Goal: Register for event/course

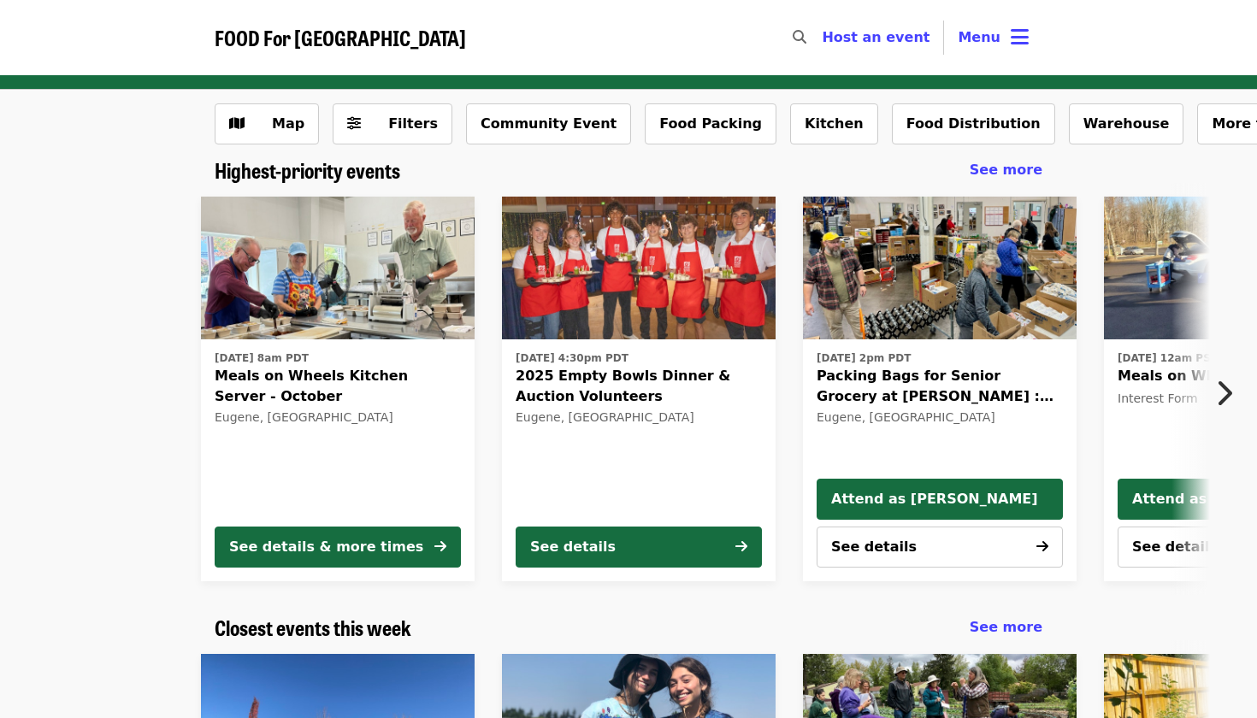
click at [404, 307] on img at bounding box center [338, 269] width 274 height 144
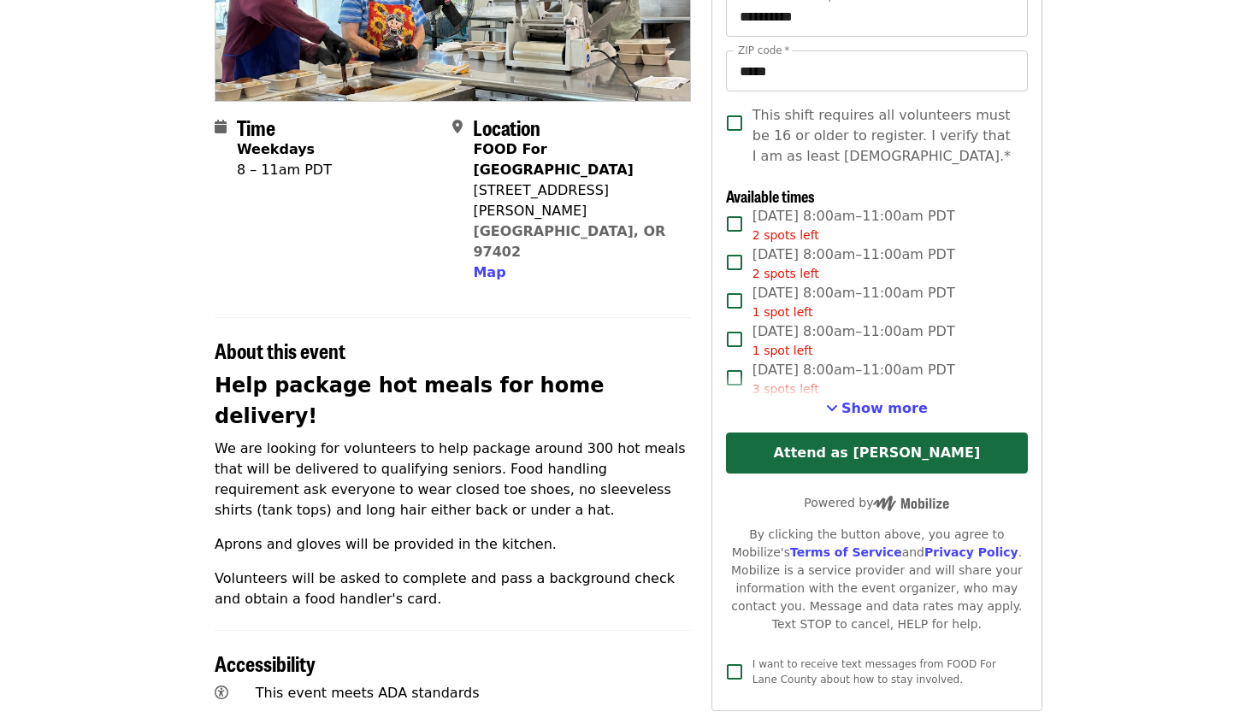
scroll to position [308, 0]
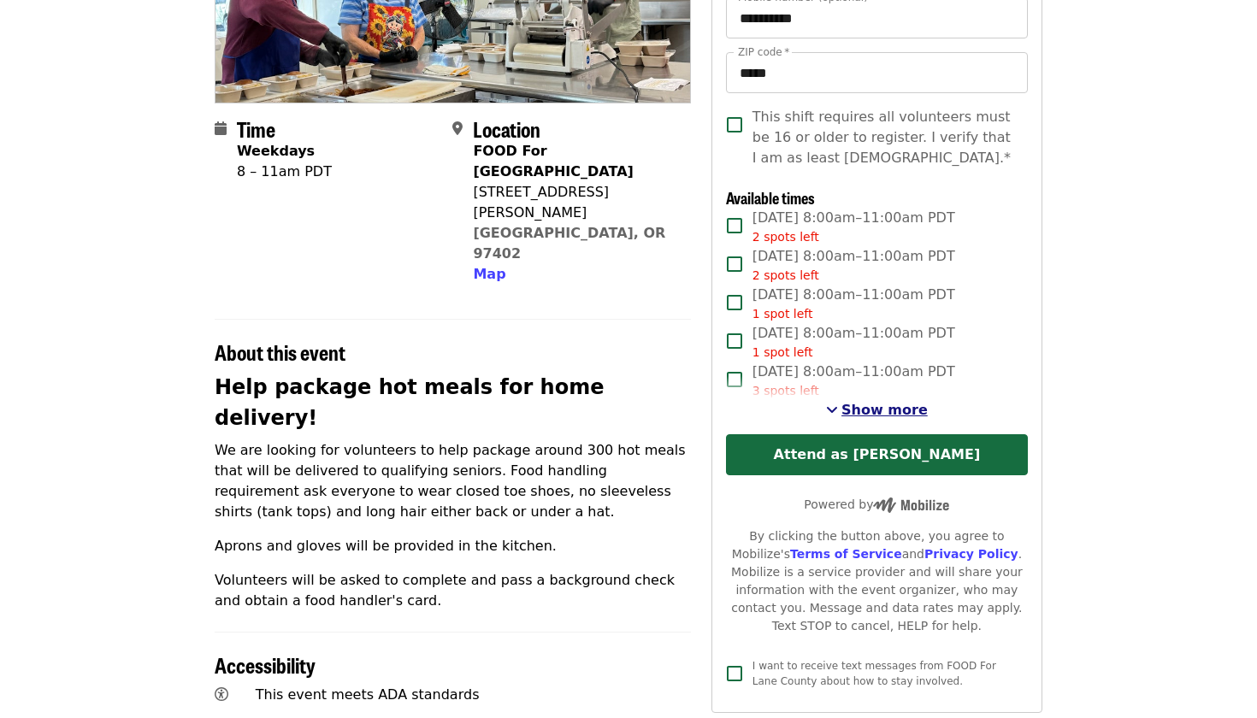
click at [836, 413] on span "See more timeslots" at bounding box center [832, 410] width 12 height 14
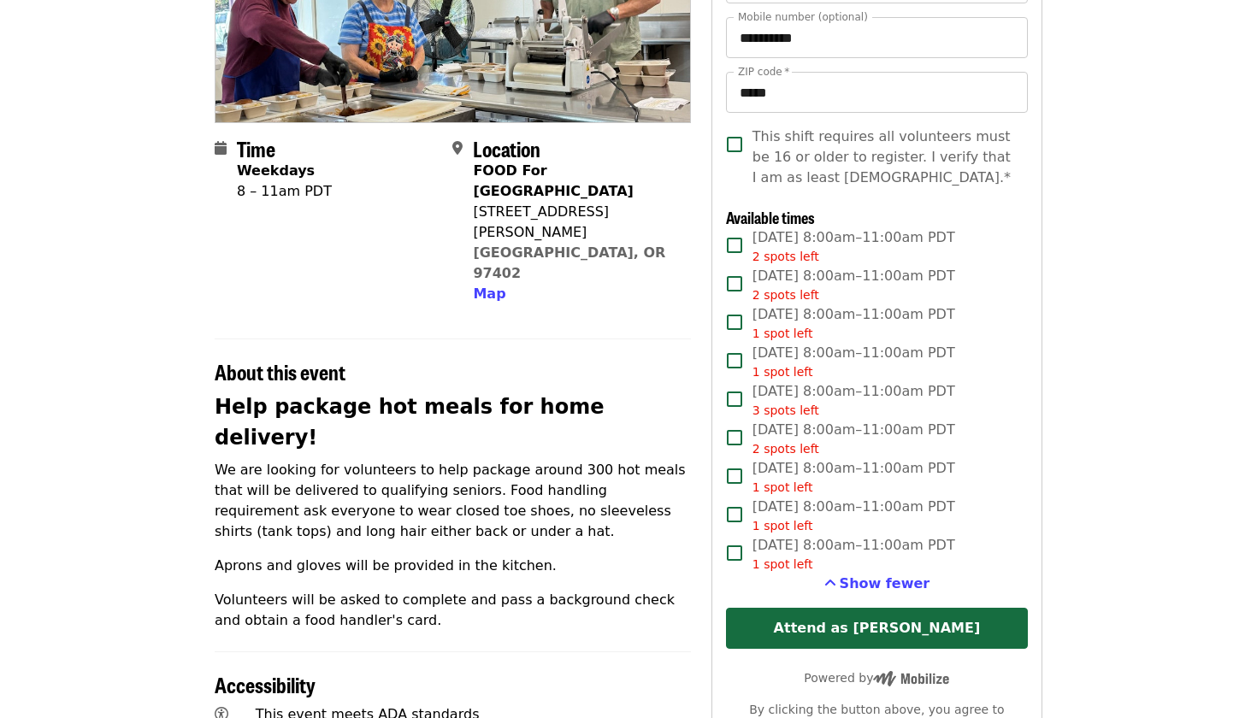
scroll to position [294, 0]
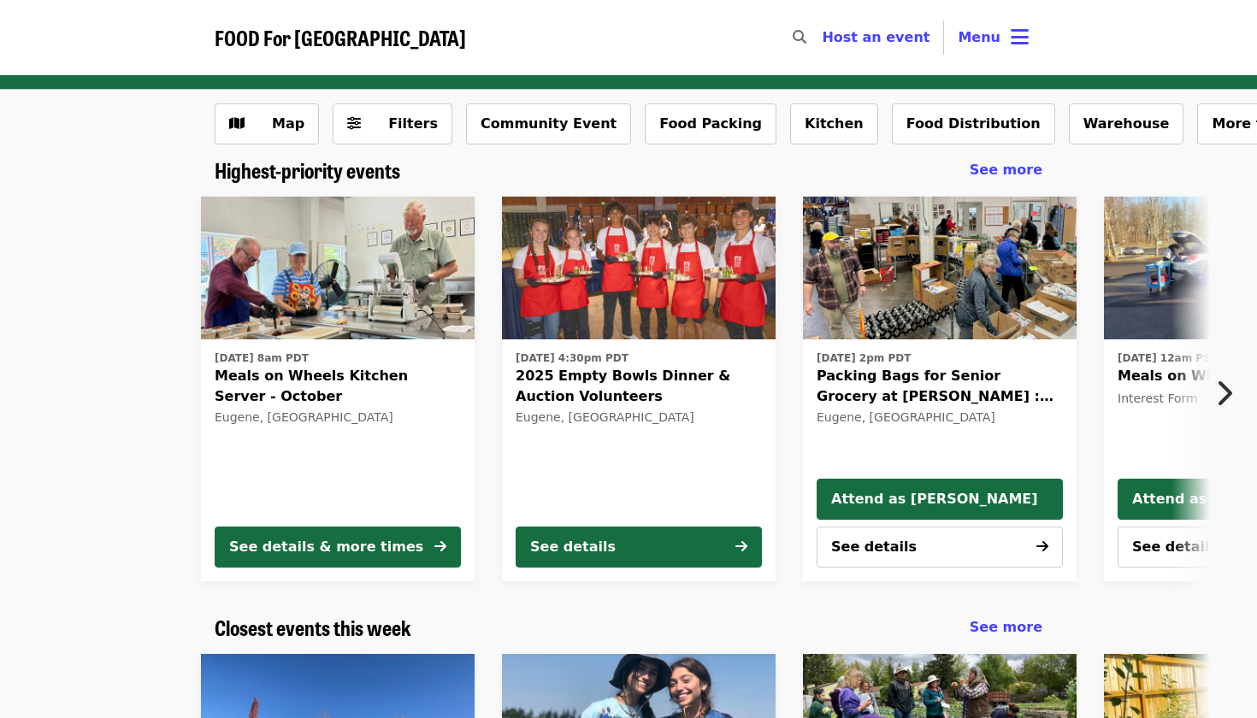
click at [666, 315] on img at bounding box center [639, 269] width 274 height 144
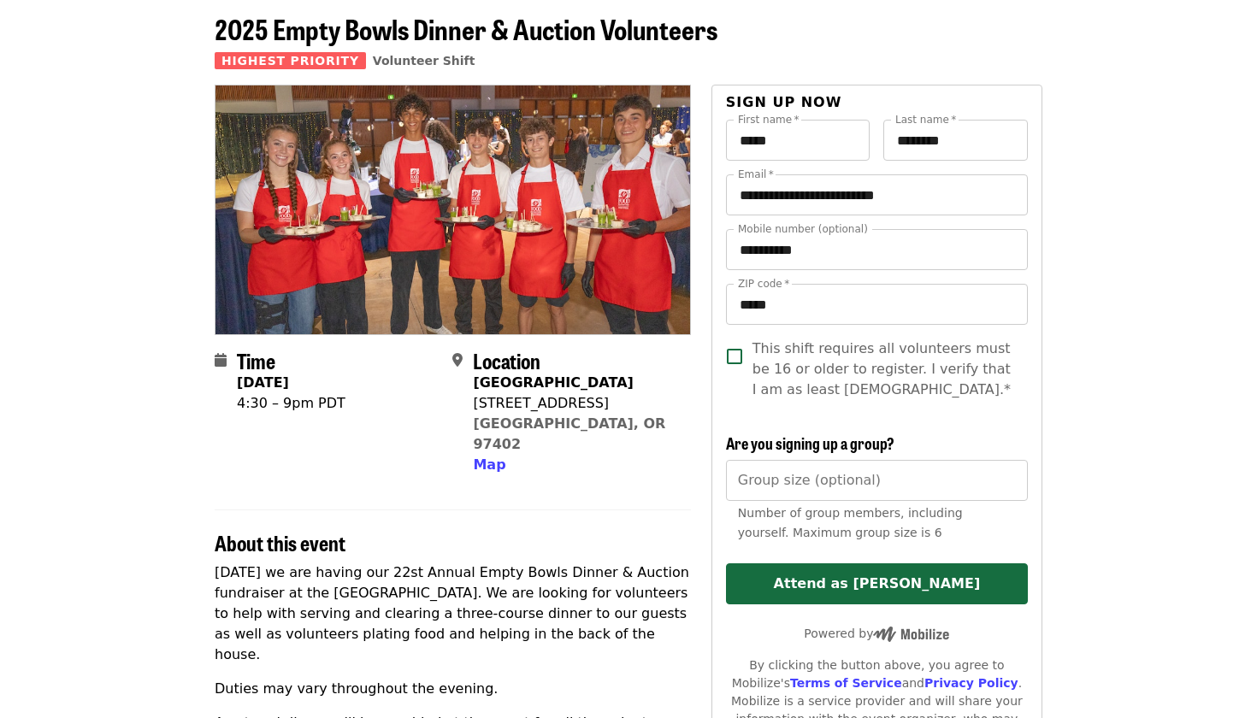
scroll to position [73, 0]
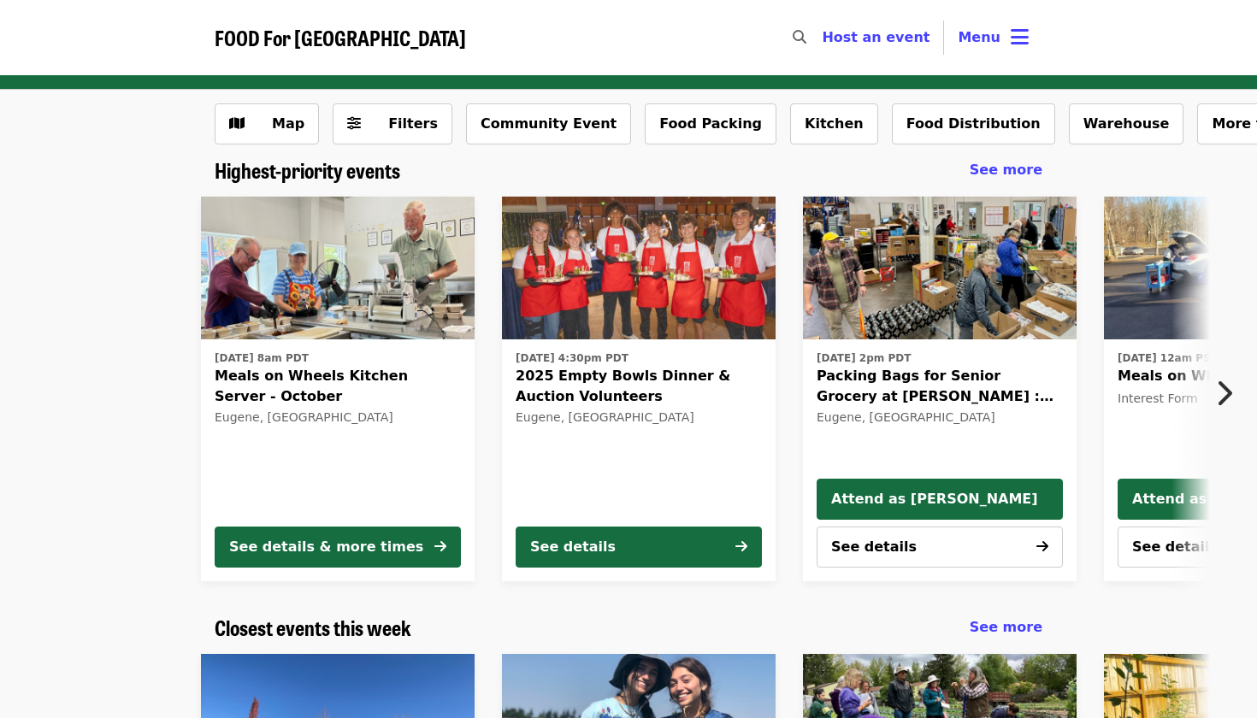
click at [1229, 394] on icon "chevron-right icon" at bounding box center [1223, 393] width 17 height 32
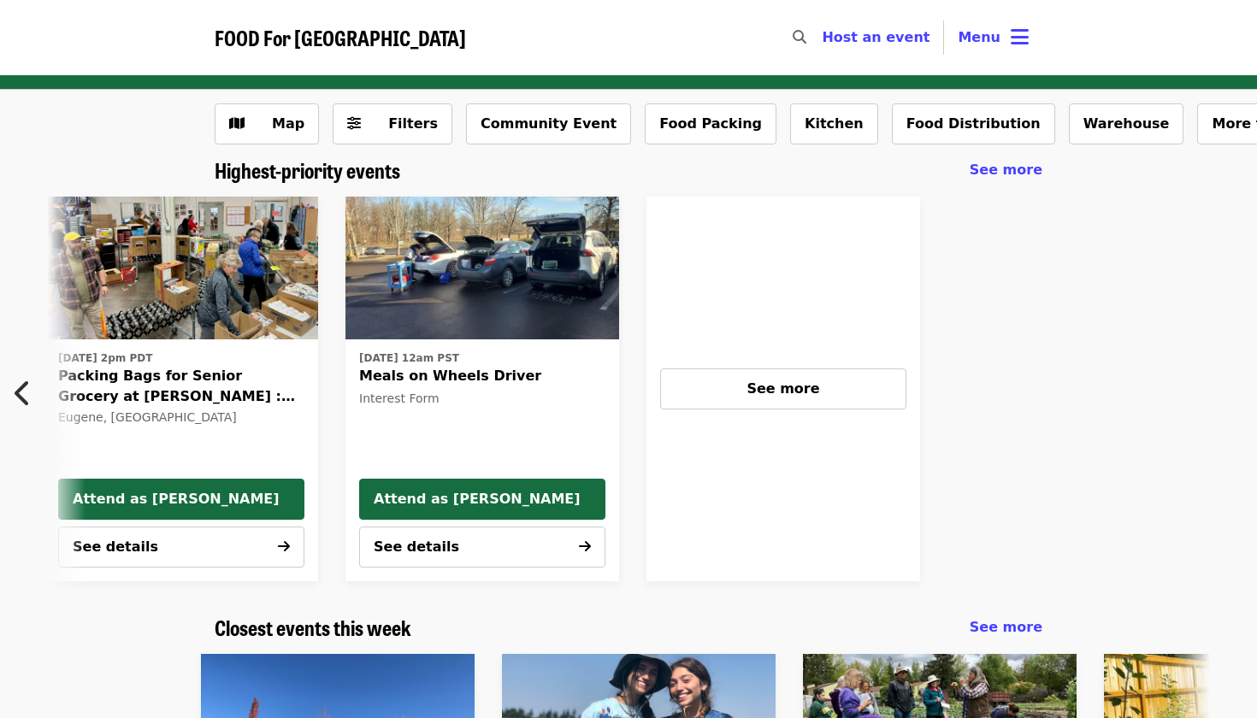
scroll to position [0, 762]
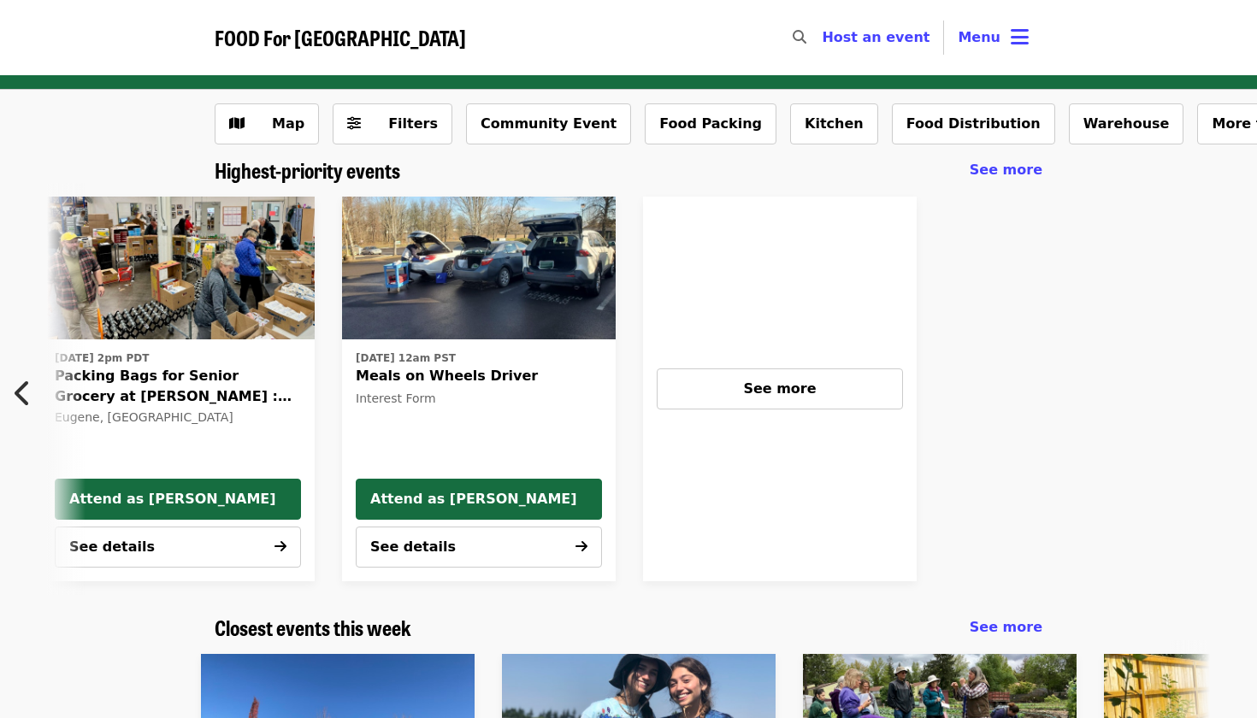
click at [22, 399] on icon "chevron-left icon" at bounding box center [23, 393] width 17 height 32
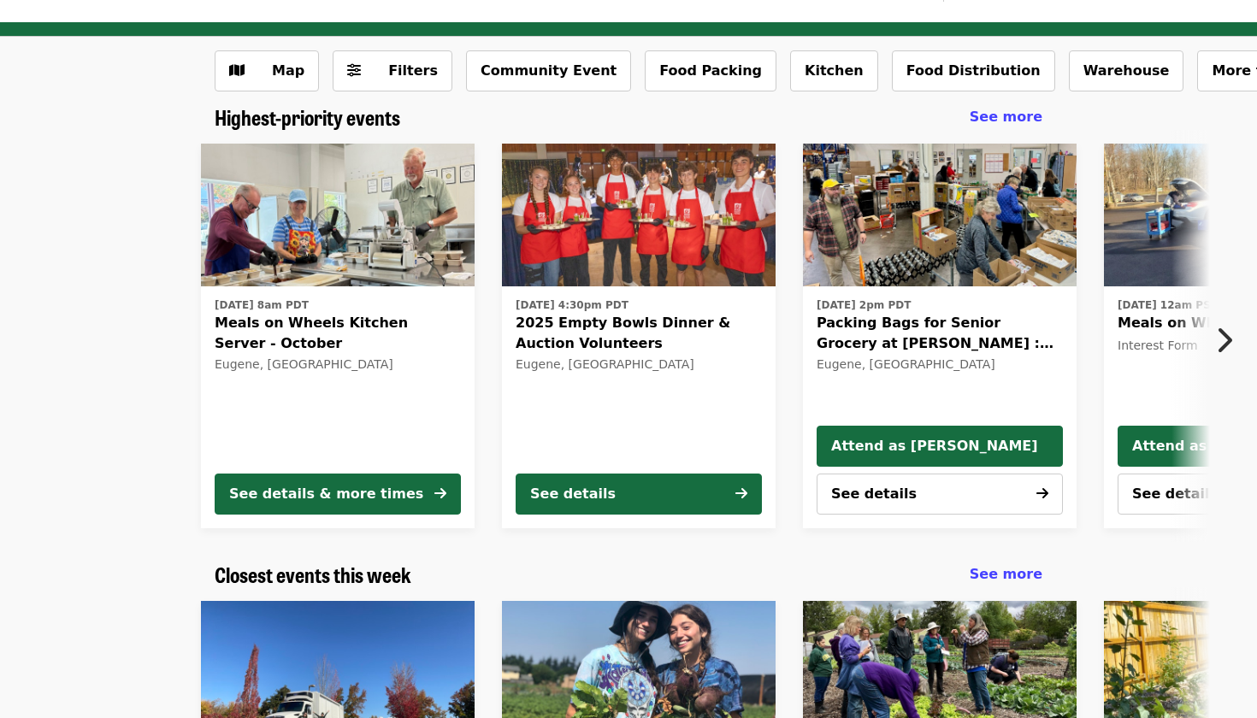
scroll to position [38, 0]
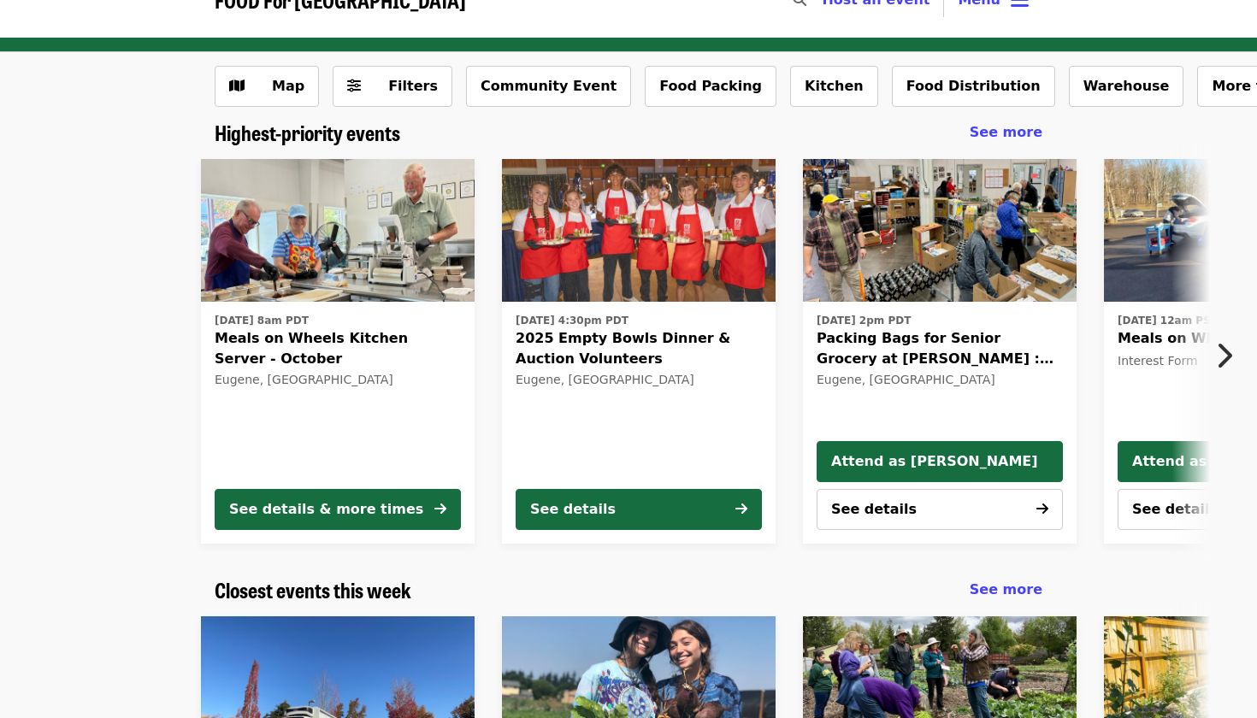
click at [1224, 355] on icon "chevron-right icon" at bounding box center [1223, 355] width 17 height 32
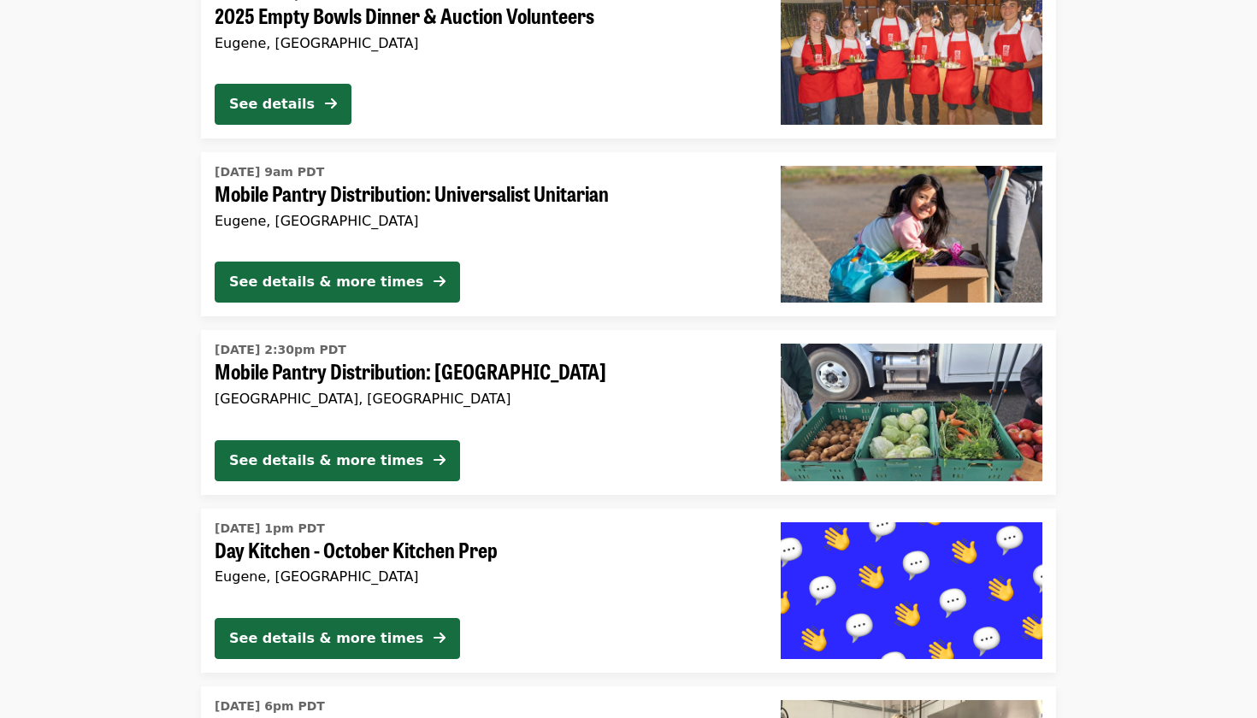
scroll to position [2896, 0]
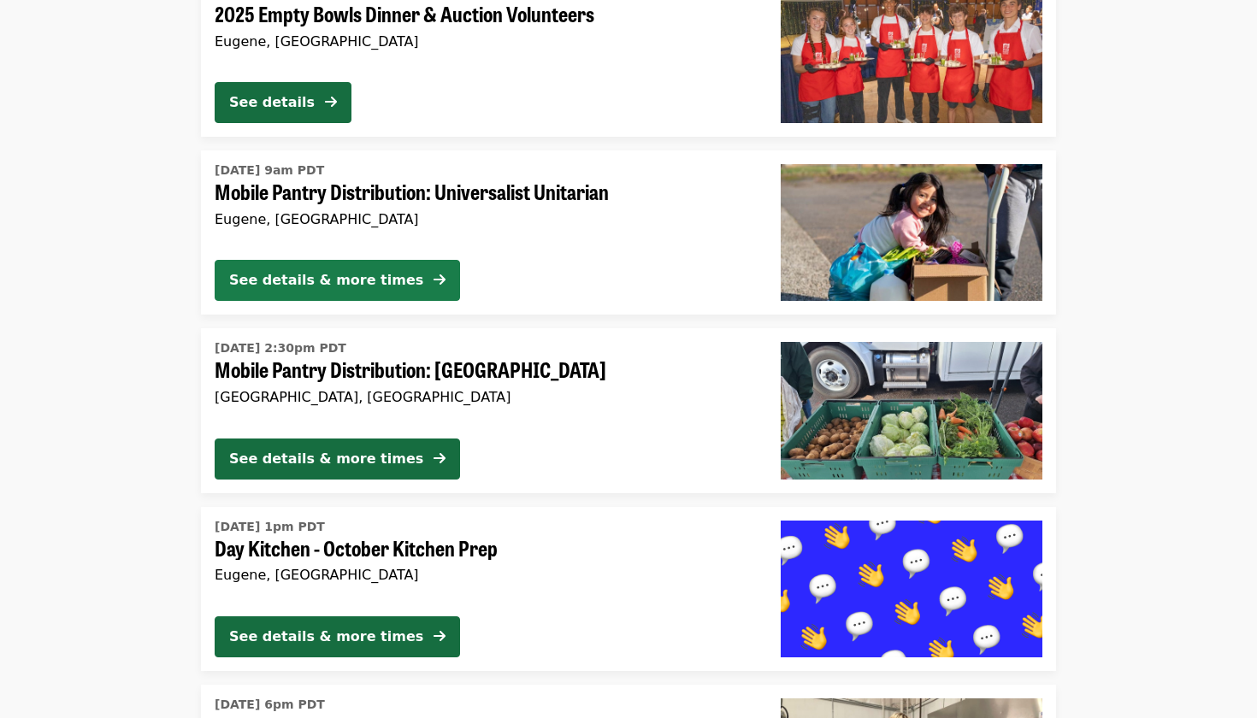
click at [433, 277] on icon "arrow-right icon" at bounding box center [439, 280] width 12 height 16
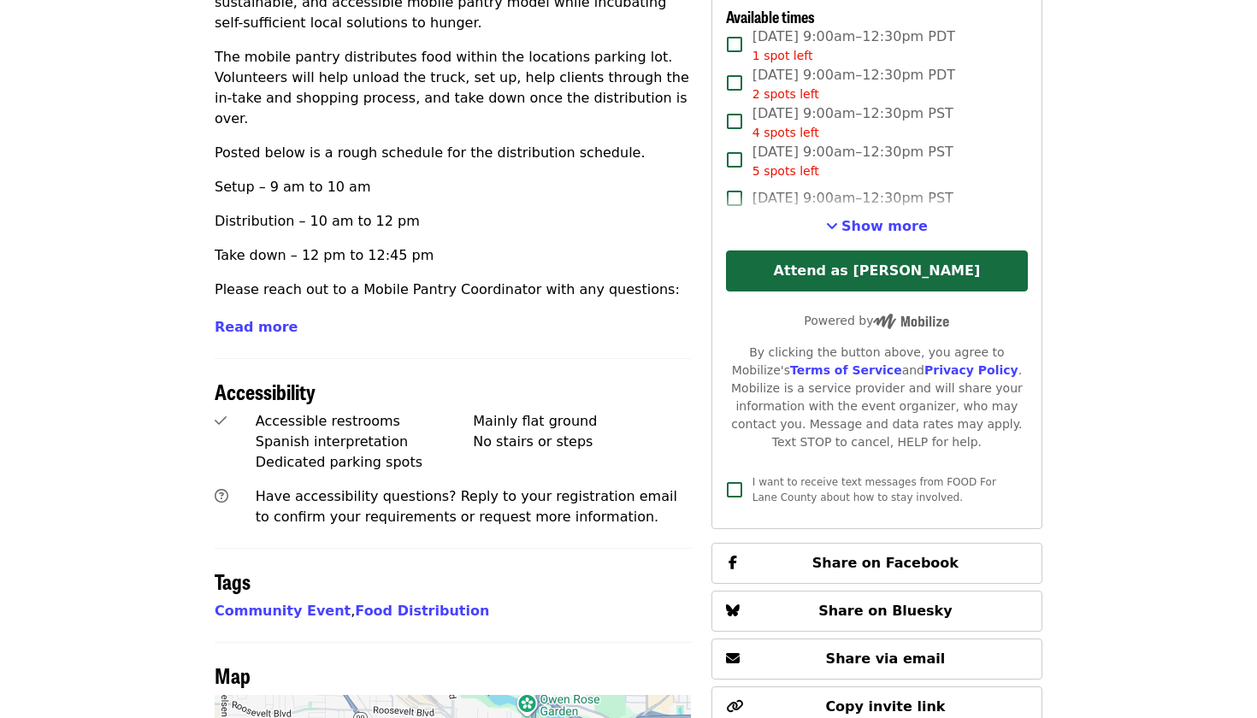
scroll to position [779, 0]
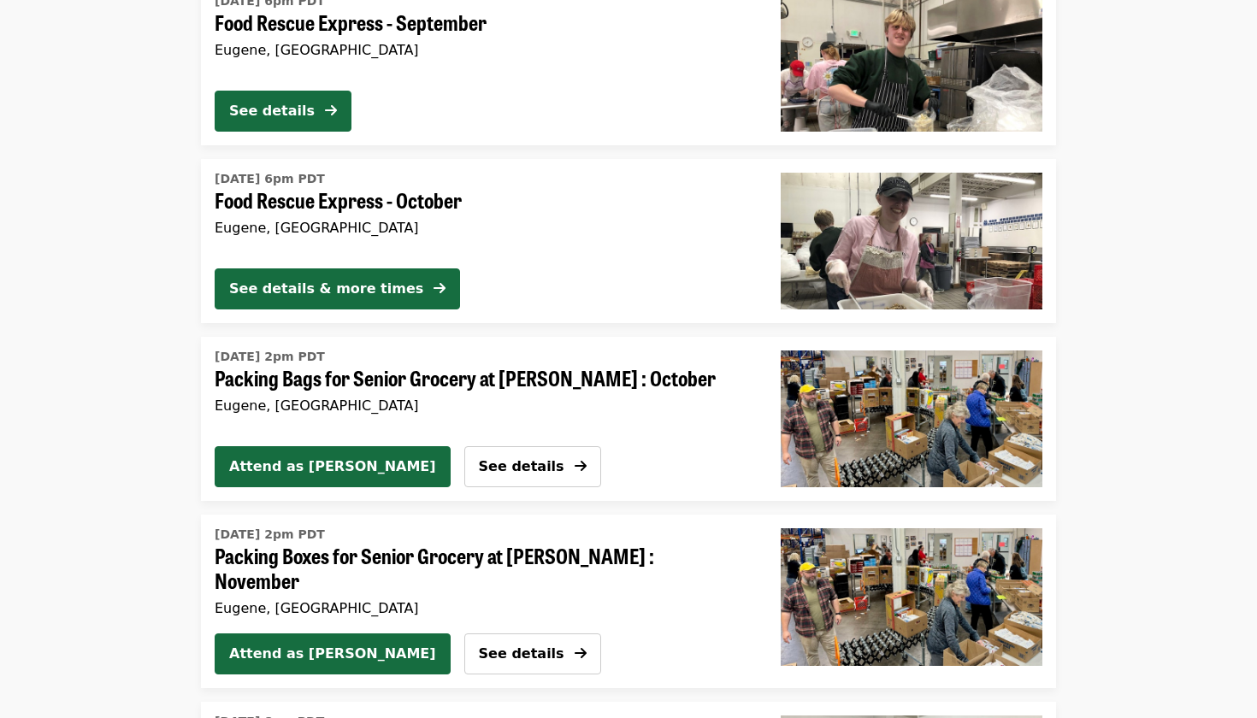
scroll to position [3600, 0]
